Goal: Information Seeking & Learning: Learn about a topic

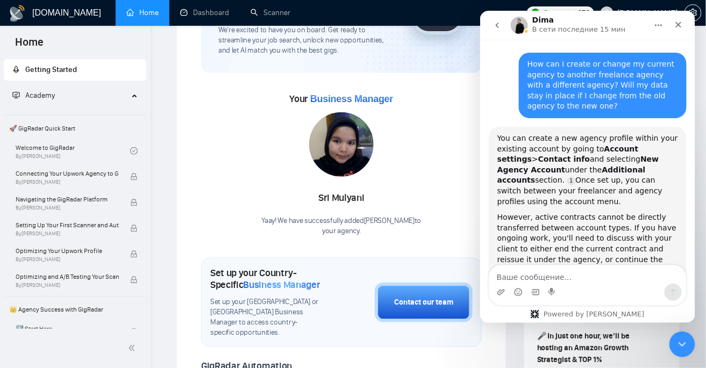
scroll to position [598, 0]
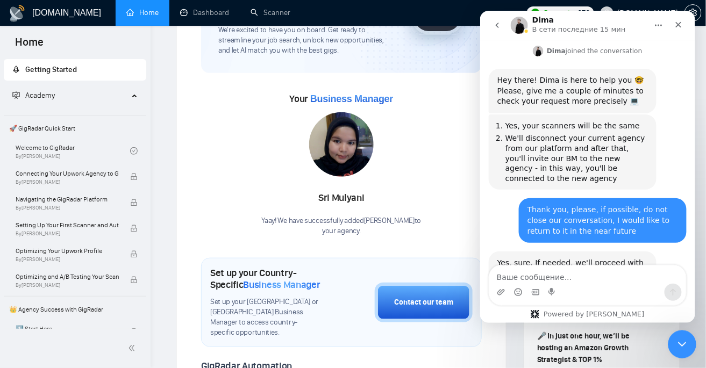
click at [685, 345] on icon "Закрыть службу сообщений Intercom" at bounding box center [680, 343] width 13 height 13
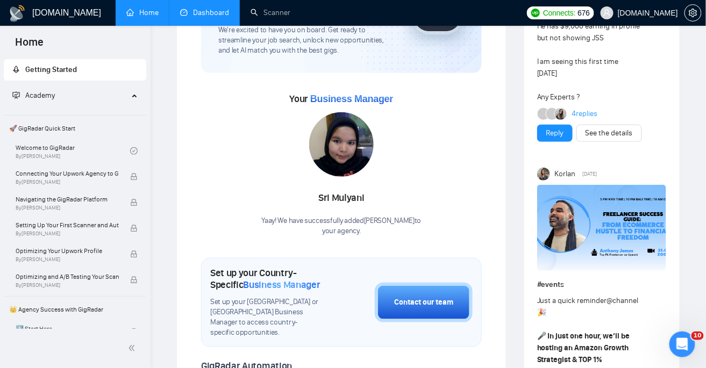
click at [204, 17] on link "Dashboard" at bounding box center [204, 12] width 49 height 9
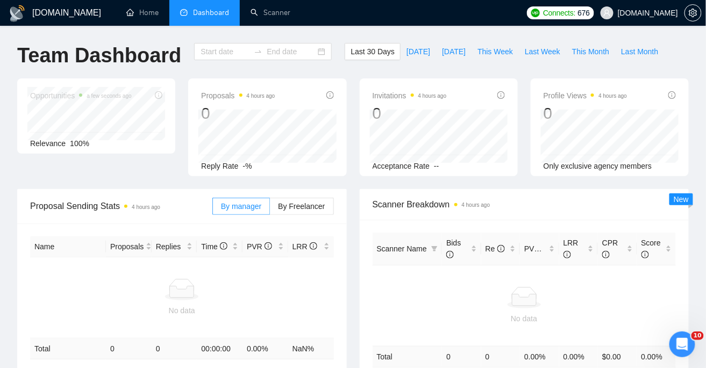
type input "[DATE]"
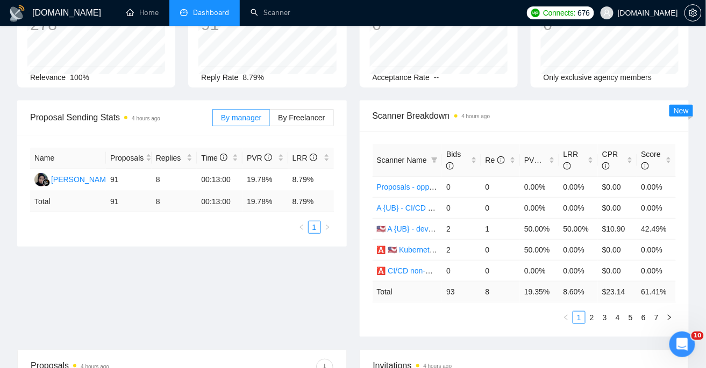
scroll to position [64, 0]
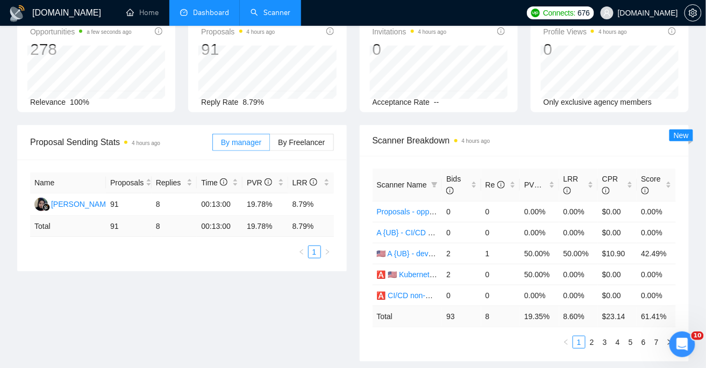
click at [278, 11] on link "Scanner" at bounding box center [271, 12] width 40 height 9
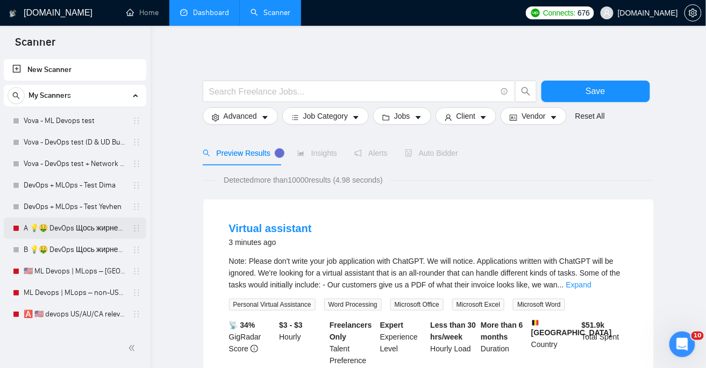
click at [63, 233] on link "A 💡🤑 DevOps Щось жирненьке -" at bounding box center [75, 229] width 102 height 22
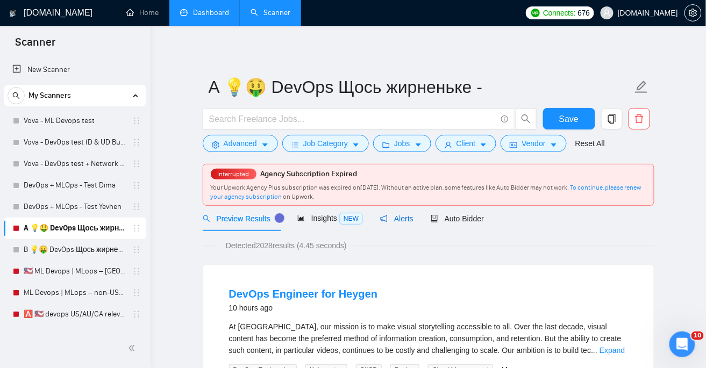
click at [407, 215] on span "Alerts" at bounding box center [396, 219] width 33 height 9
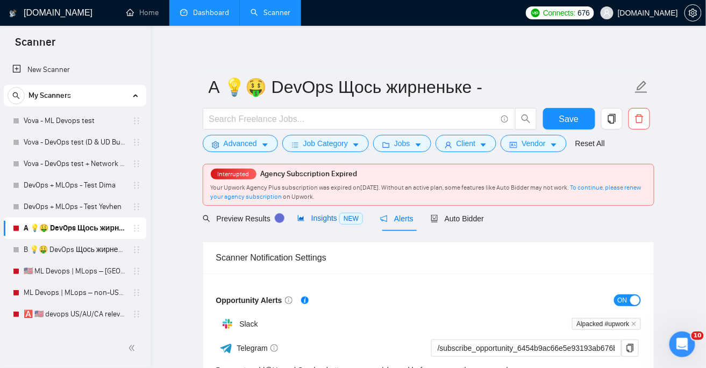
click at [335, 224] on div "Insights NEW" at bounding box center [330, 218] width 66 height 12
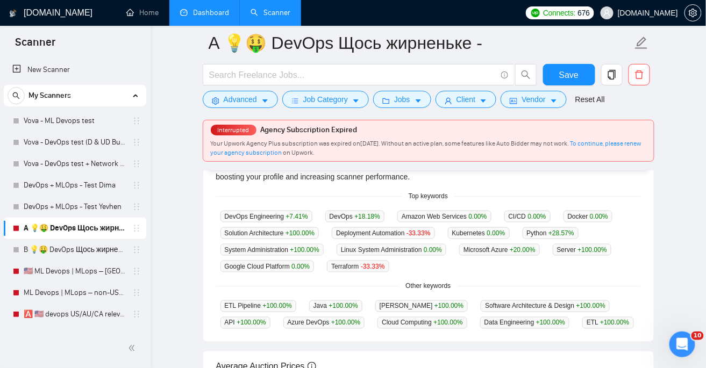
scroll to position [264, 0]
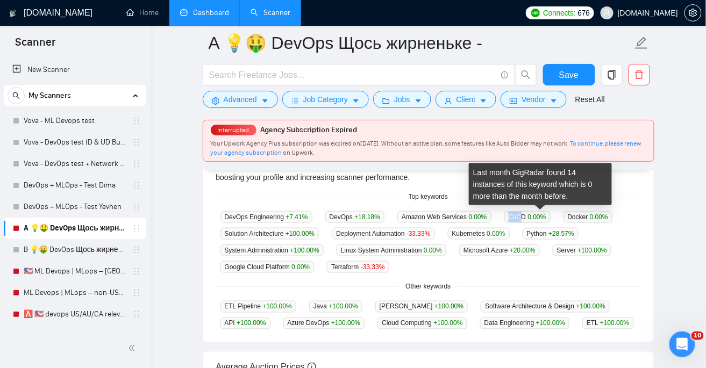
drag, startPoint x: 535, startPoint y: 217, endPoint x: 509, endPoint y: 215, distance: 25.9
click at [509, 216] on div "DevOps Engineering +7.41 % DevOps +18.18 % Amazon Web Services 0.00 % CI/CD 0.0…" at bounding box center [428, 242] width 425 height 62
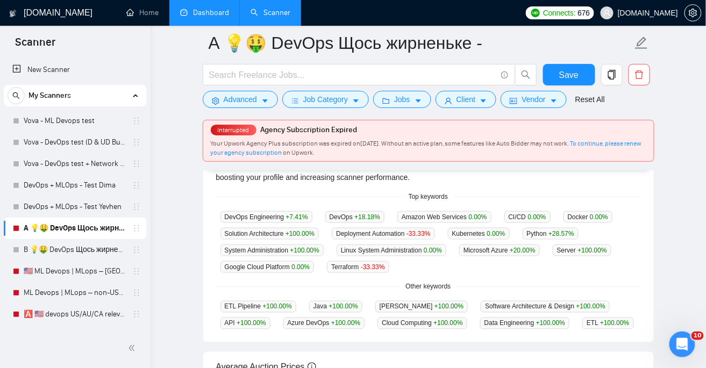
click at [528, 215] on span "CI/CD 0.00 %" at bounding box center [528, 217] width 46 height 12
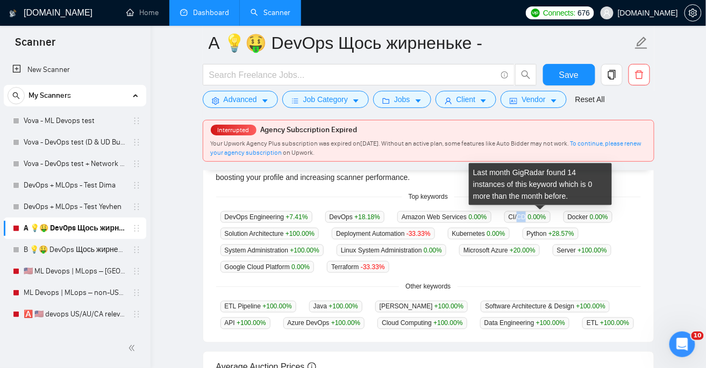
click at [528, 215] on span "CI/CD 0.00 %" at bounding box center [528, 217] width 46 height 12
drag, startPoint x: 537, startPoint y: 217, endPoint x: 510, endPoint y: 214, distance: 27.6
click at [510, 214] on div "DevOps Engineering +7.41 % DevOps +18.18 % Amazon Web Services 0.00 % CI/CD 0.0…" at bounding box center [428, 242] width 425 height 62
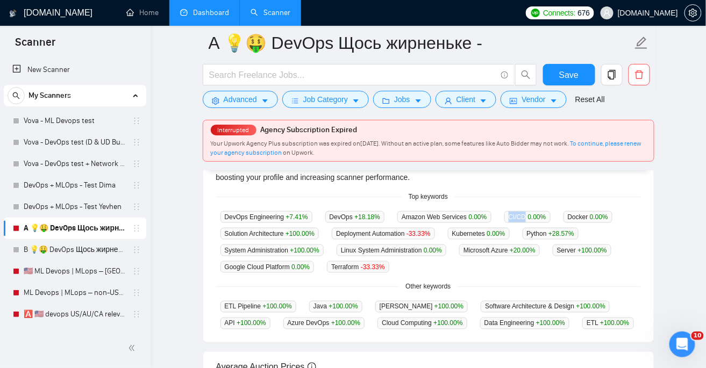
copy span "CI/CD"
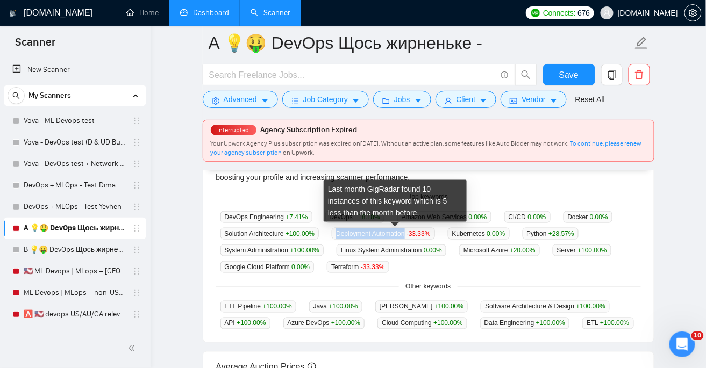
copy span "Deployment Automation"
drag, startPoint x: 416, startPoint y: 234, endPoint x: 344, endPoint y: 231, distance: 71.6
click at [344, 231] on span "Deployment Automation -33.33 %" at bounding box center [383, 234] width 103 height 12
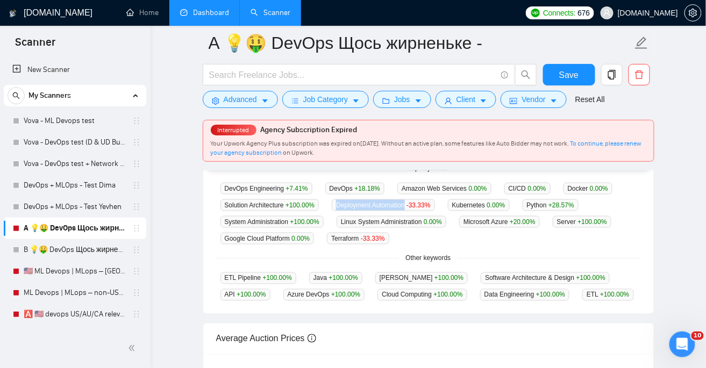
scroll to position [304, 0]
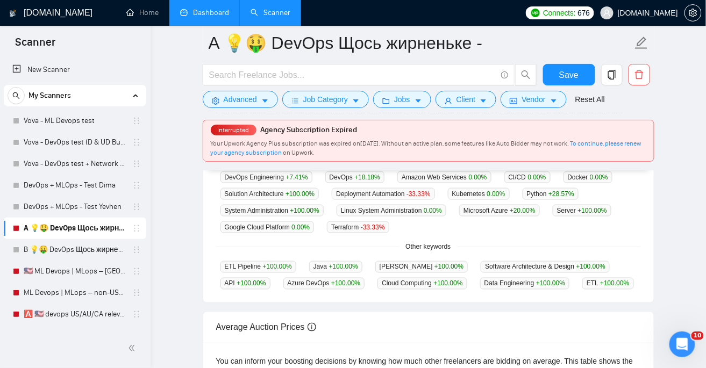
click at [445, 228] on div "DevOps Engineering +7.41 % DevOps +18.18 % Amazon Web Services 0.00 % CI/CD 0.0…" at bounding box center [428, 202] width 425 height 62
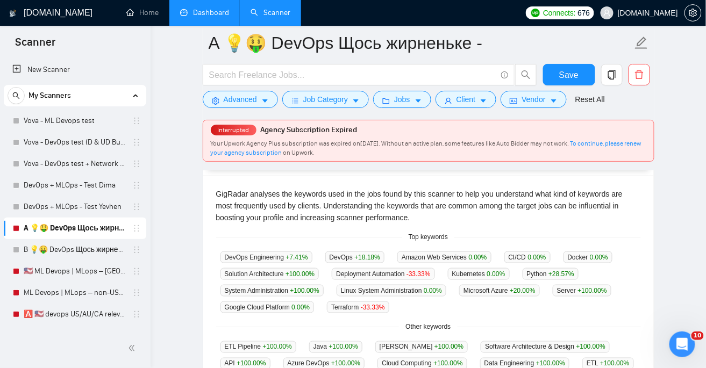
scroll to position [225, 0]
click at [61, 313] on link "🅰️ 🇺🇸 devops US/AU/CA relevant exp -" at bounding box center [75, 315] width 102 height 22
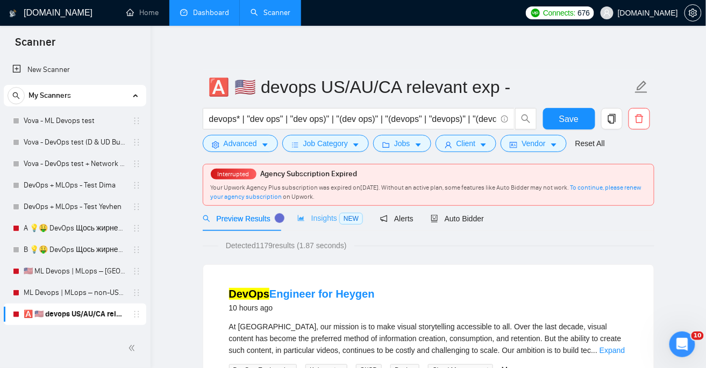
click at [334, 225] on div "Insights NEW" at bounding box center [330, 218] width 66 height 25
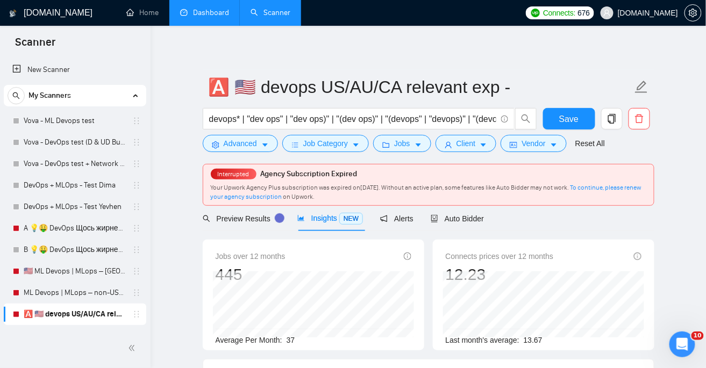
scroll to position [269, 0]
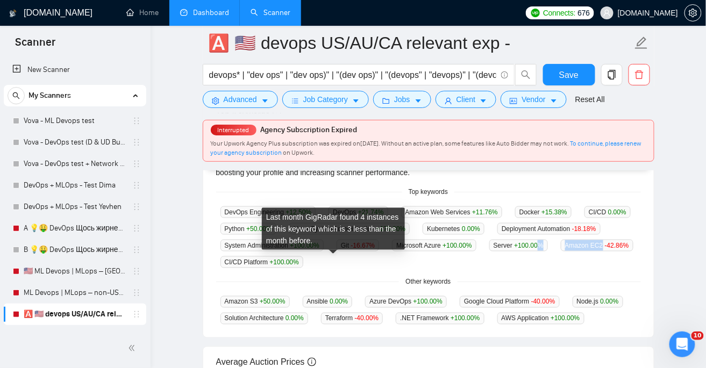
drag, startPoint x: 338, startPoint y: 261, endPoint x: 274, endPoint y: 261, distance: 64.6
click at [274, 261] on div "DevOps Engineering +12.50 % DevOps +21.74 % Amazon Web Services +11.76 % Docker…" at bounding box center [428, 237] width 425 height 62
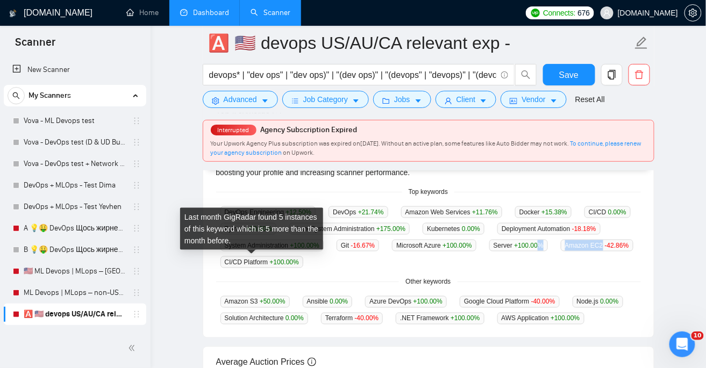
copy div "% Amazon EC2"
